Goal: Transaction & Acquisition: Book appointment/travel/reservation

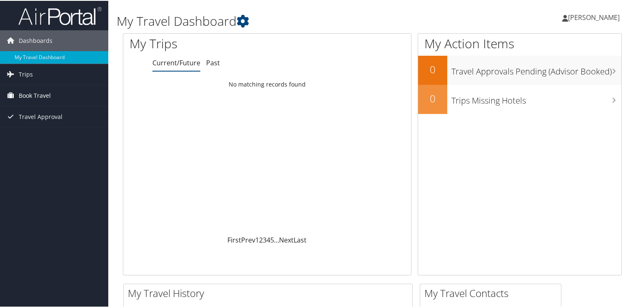
click at [25, 94] on span "Book Travel" at bounding box center [35, 95] width 32 height 21
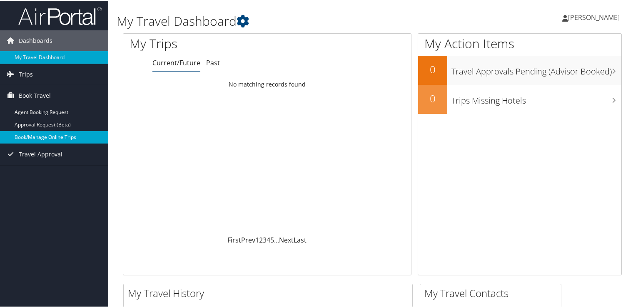
click at [47, 137] on link "Book/Manage Online Trips" at bounding box center [54, 136] width 108 height 12
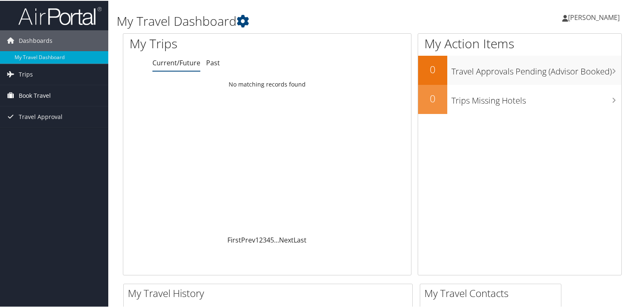
drag, startPoint x: 0, startPoint y: 0, endPoint x: 33, endPoint y: 97, distance: 102.8
click at [33, 97] on span "Book Travel" at bounding box center [35, 95] width 32 height 21
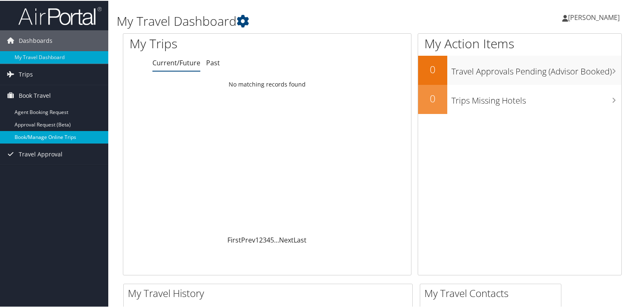
click at [35, 139] on link "Book/Manage Online Trips" at bounding box center [54, 136] width 108 height 12
